Goal: Information Seeking & Learning: Learn about a topic

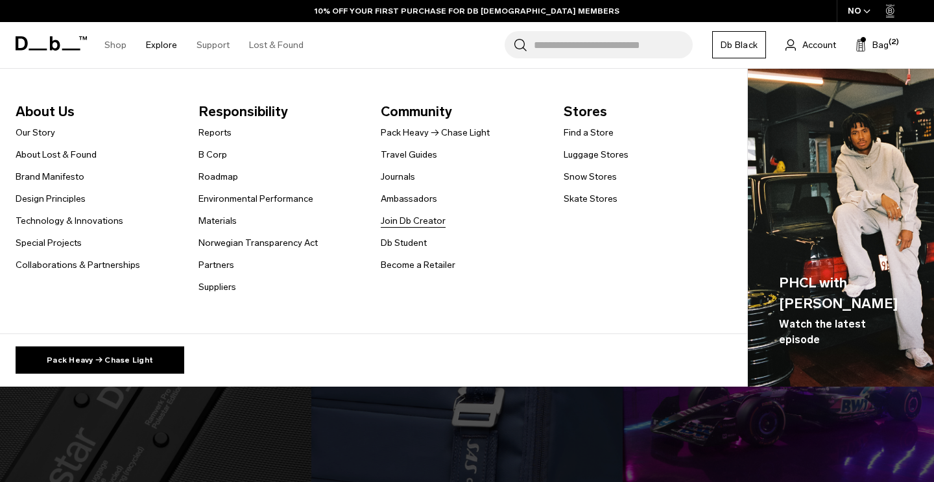
click at [422, 224] on link "Join Db Creator" at bounding box center [413, 221] width 65 height 14
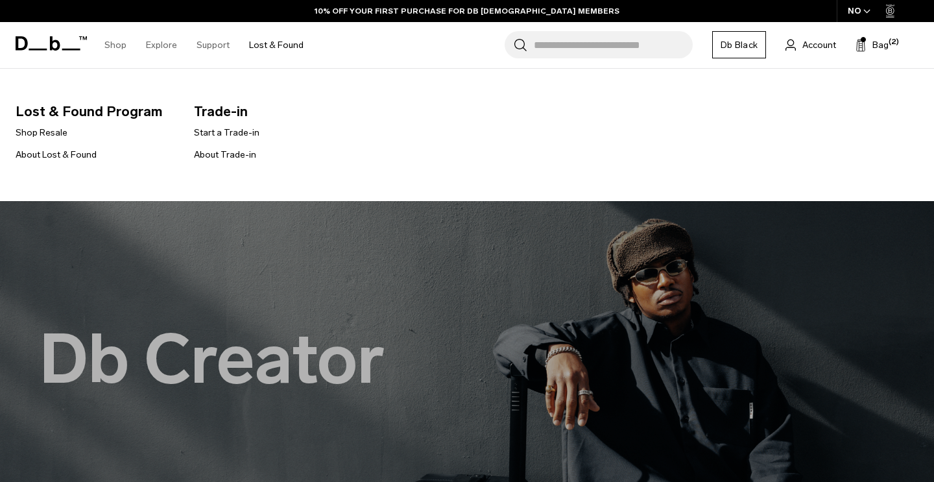
click at [276, 50] on link "Lost & Found" at bounding box center [276, 45] width 54 height 46
